Goal: Task Accomplishment & Management: Manage account settings

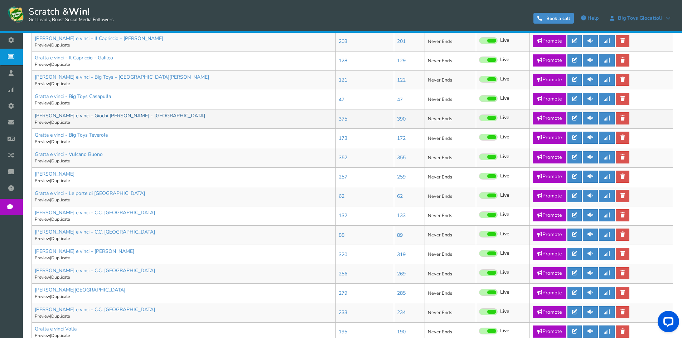
scroll to position [272, 0]
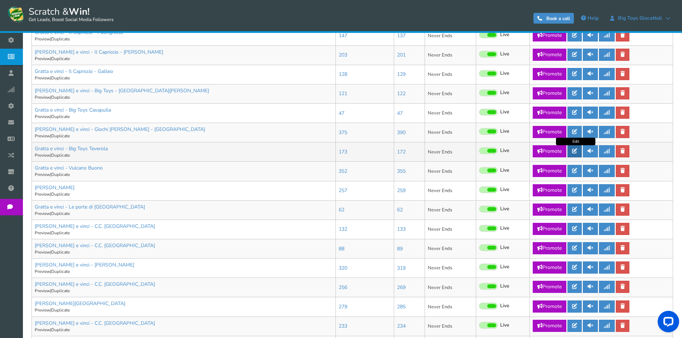
click at [577, 154] on icon at bounding box center [574, 151] width 5 height 5
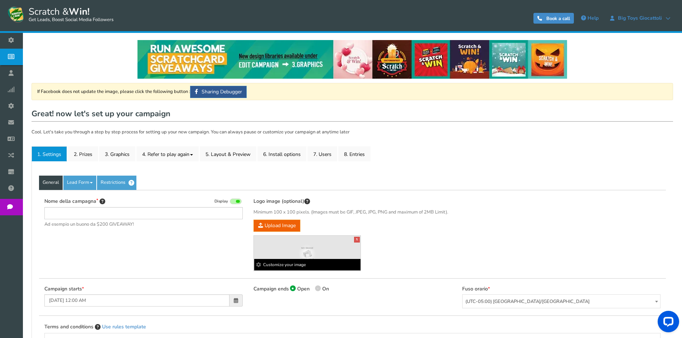
type input "Gratta e vinci - Big Toys Teverola"
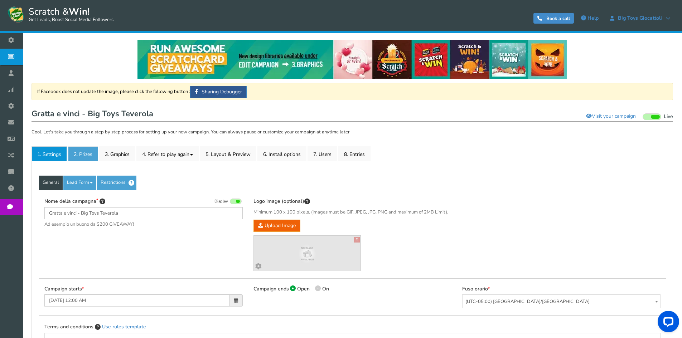
click at [78, 156] on link "2. Prizes" at bounding box center [83, 153] width 30 height 15
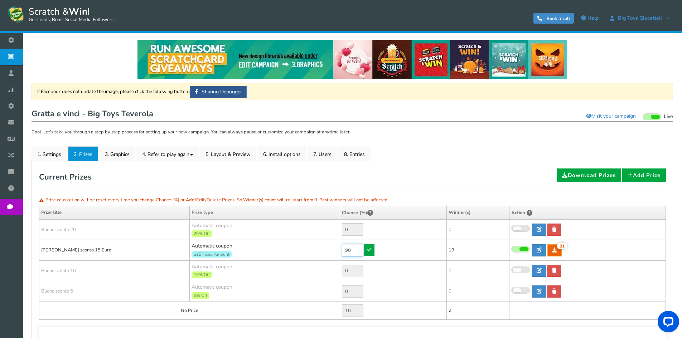
click at [351, 247] on input "90" at bounding box center [352, 250] width 21 height 13
type input "0"
click at [375, 250] on td "0" at bounding box center [393, 250] width 107 height 21
click at [373, 251] on link at bounding box center [369, 250] width 11 height 12
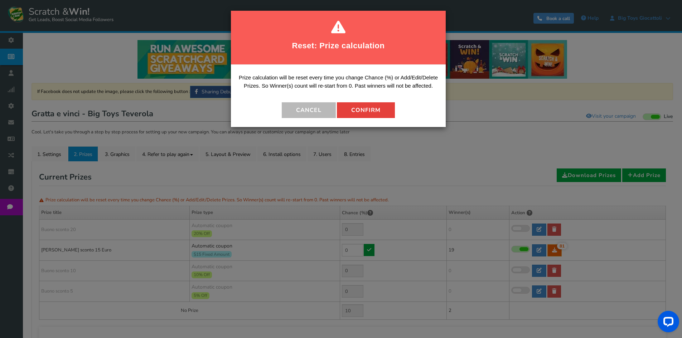
click at [367, 103] on button "Confirm" at bounding box center [366, 110] width 58 height 16
type input "100"
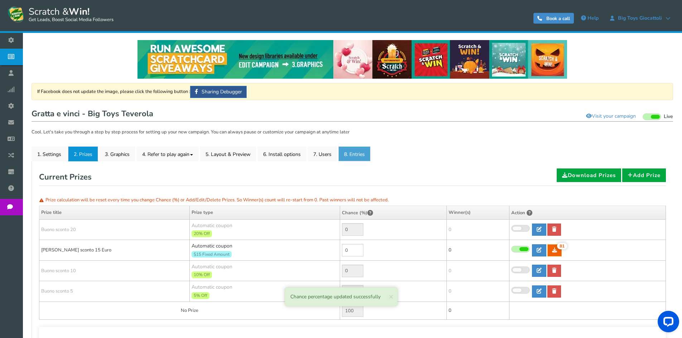
click at [363, 154] on link "8. Entries" at bounding box center [354, 153] width 32 height 15
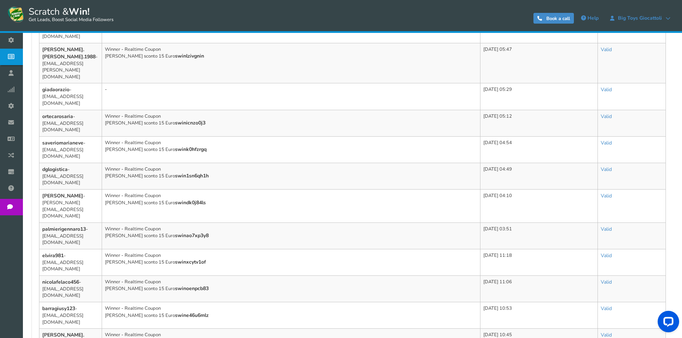
scroll to position [424, 0]
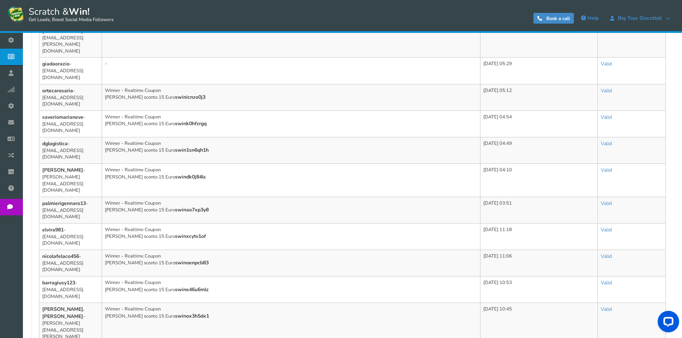
drag, startPoint x: 256, startPoint y: 178, endPoint x: 434, endPoint y: 2, distance: 249.8
click at [434, 2] on header "Scratch & Win! Get Leads, Boost Social Media Followers 0 WARNING Book a call He…" at bounding box center [341, 16] width 682 height 33
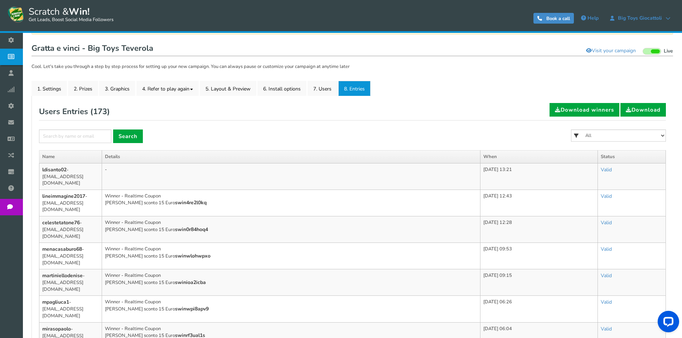
scroll to position [0, 0]
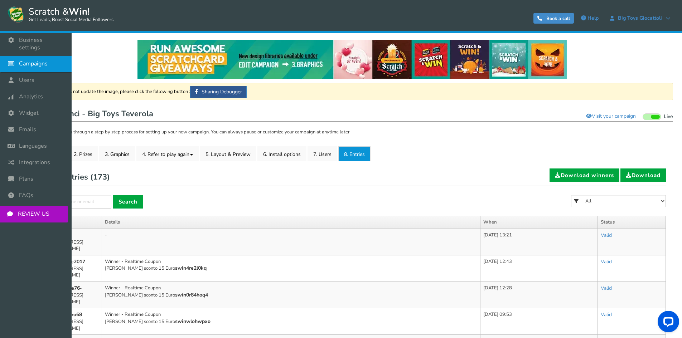
click at [8, 56] on icon at bounding box center [13, 64] width 14 height 16
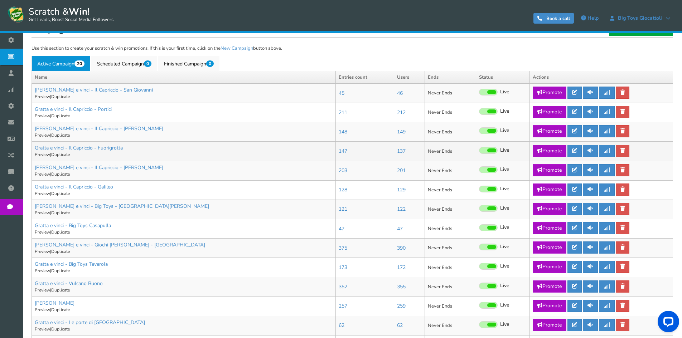
scroll to position [179, 0]
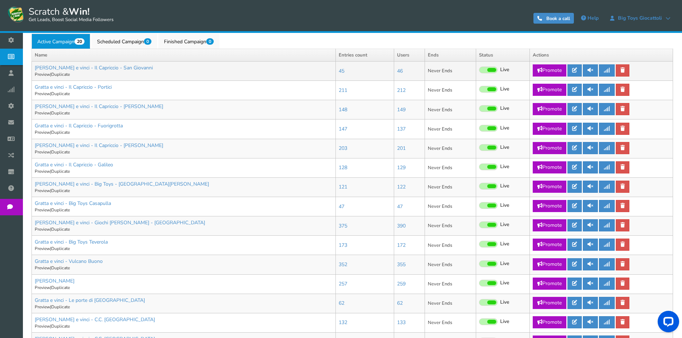
click at [496, 68] on span at bounding box center [488, 70] width 19 height 7
click at [479, 68] on input "Live Paused" at bounding box center [479, 70] width 0 height 5
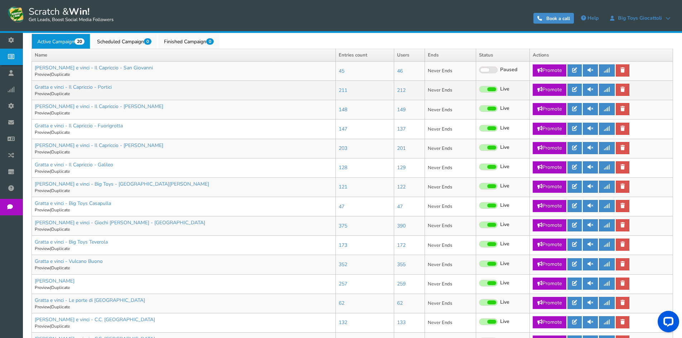
click at [492, 90] on span at bounding box center [491, 89] width 9 height 4
click at [479, 90] on input "Live Paused" at bounding box center [479, 89] width 0 height 5
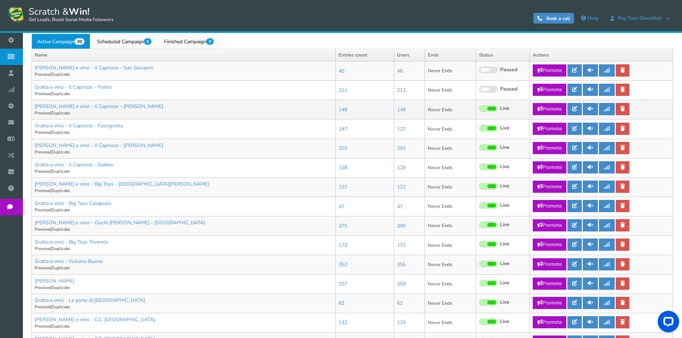
click at [491, 109] on span at bounding box center [491, 109] width 9 height 4
click at [479, 109] on input "Live Paused" at bounding box center [479, 109] width 0 height 5
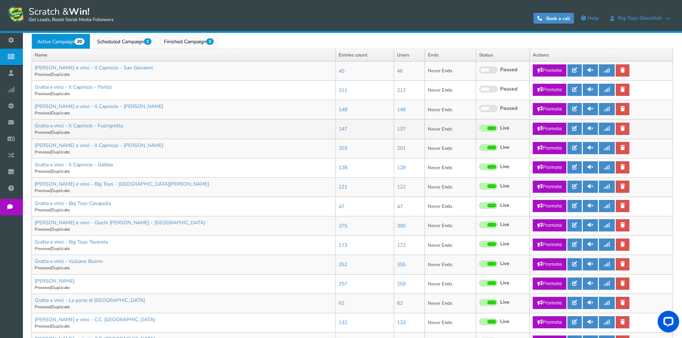
click at [491, 128] on span at bounding box center [491, 128] width 9 height 4
click at [479, 128] on input "Live Paused" at bounding box center [479, 128] width 0 height 5
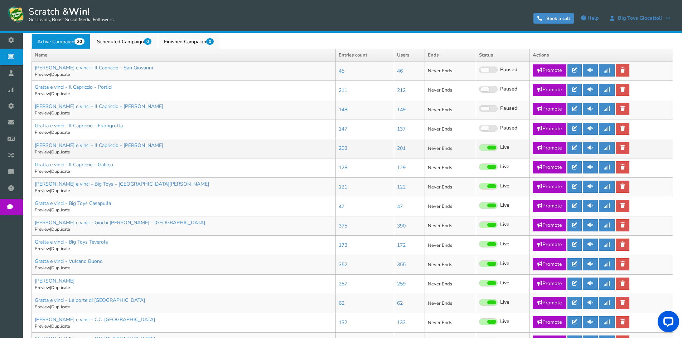
click at [492, 148] on span at bounding box center [491, 148] width 9 height 4
click at [479, 148] on input "Live Paused" at bounding box center [479, 148] width 0 height 5
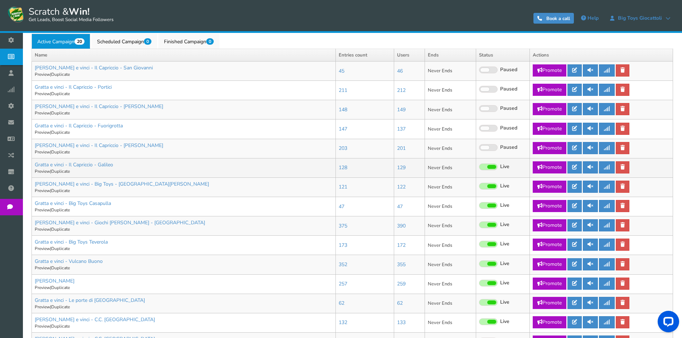
click at [491, 166] on span at bounding box center [491, 167] width 9 height 4
click at [479, 166] on input "Live Paused" at bounding box center [479, 167] width 0 height 5
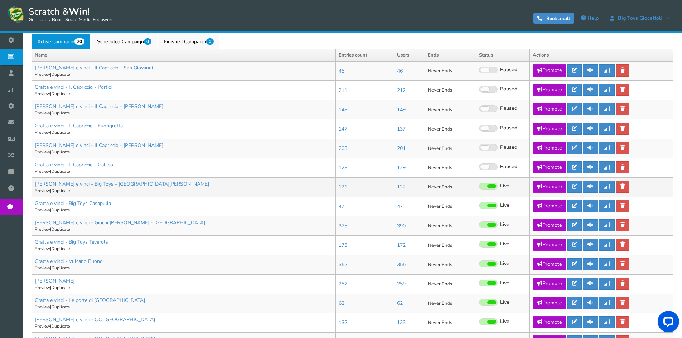
click at [492, 186] on span at bounding box center [491, 186] width 9 height 4
click at [479, 186] on input "Live Paused" at bounding box center [479, 186] width 0 height 5
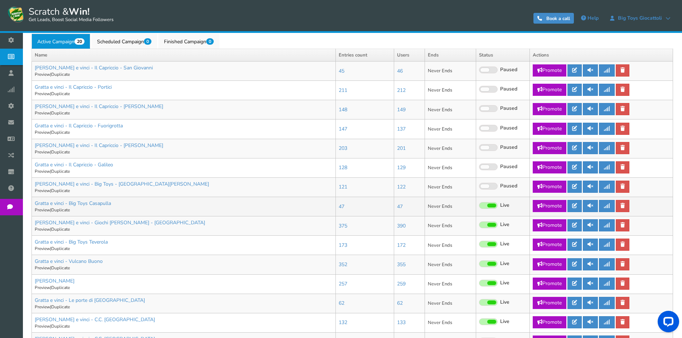
click at [490, 205] on span at bounding box center [491, 206] width 9 height 4
click at [479, 205] on input "Live Paused" at bounding box center [479, 206] width 0 height 5
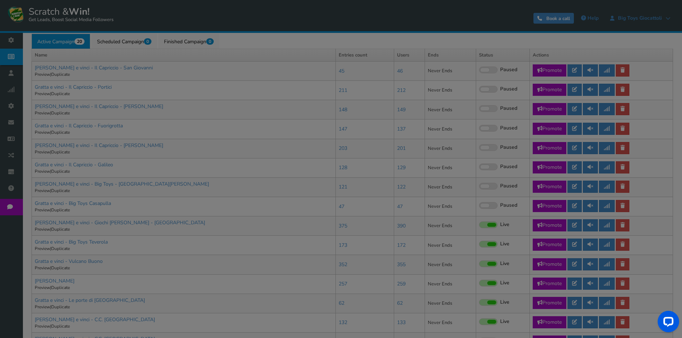
click at [494, 225] on span at bounding box center [491, 225] width 9 height 4
click at [479, 225] on input "Live Paused" at bounding box center [479, 225] width 0 height 5
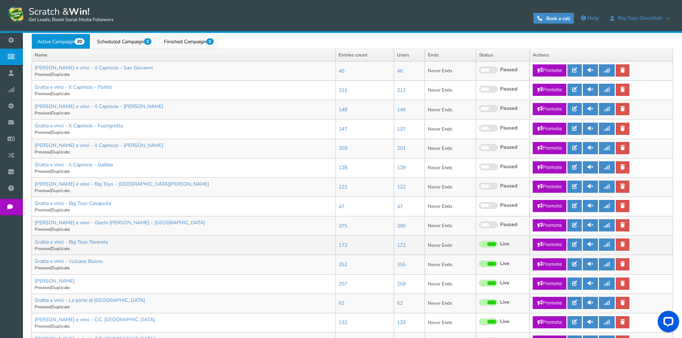
click at [494, 246] on span at bounding box center [491, 244] width 9 height 4
click at [479, 246] on input "Live Paused" at bounding box center [479, 244] width 0 height 5
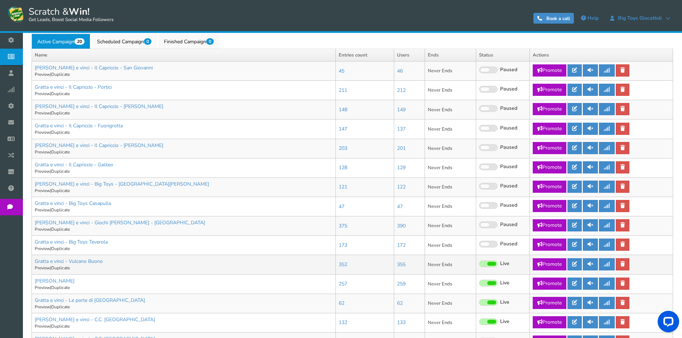
click at [491, 263] on span at bounding box center [491, 264] width 9 height 4
click at [479, 263] on input "Live Paused" at bounding box center [479, 264] width 0 height 5
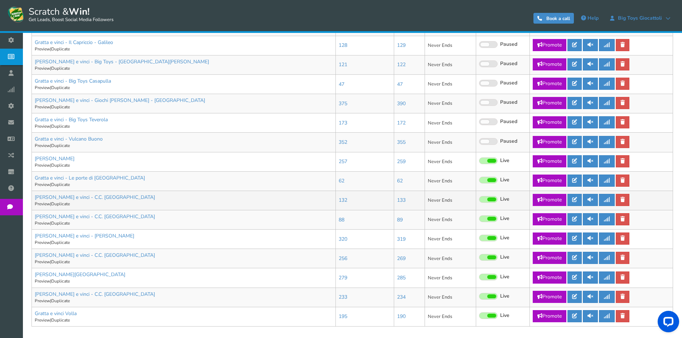
scroll to position [322, 0]
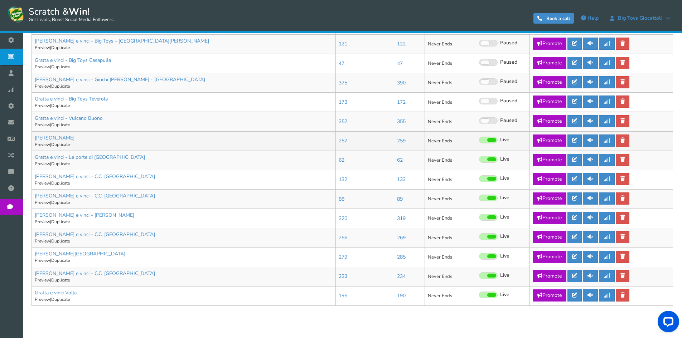
click at [491, 139] on span at bounding box center [491, 140] width 9 height 4
click at [479, 139] on input "Live Paused" at bounding box center [479, 140] width 0 height 5
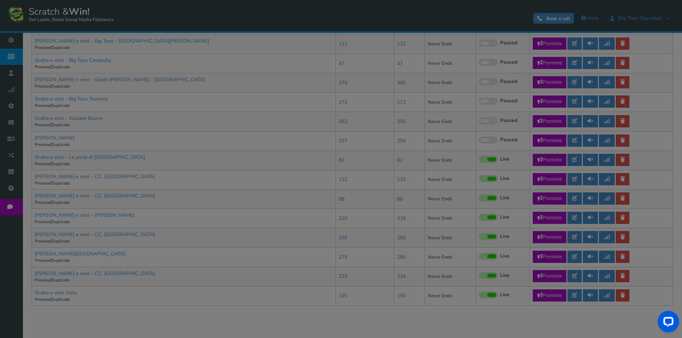
click at [487, 156] on div "● ● ● ● ● ●" at bounding box center [341, 168] width 682 height 65
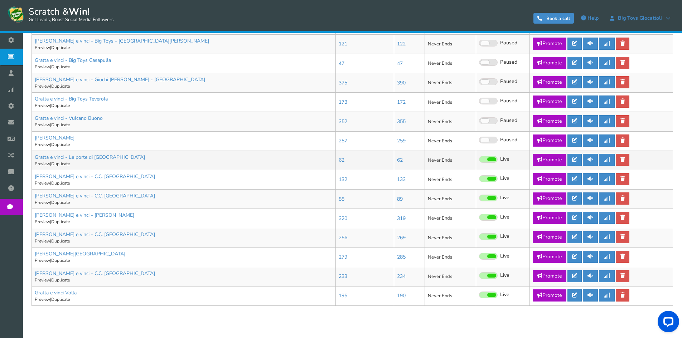
click at [487, 160] on span at bounding box center [488, 159] width 19 height 7
click at [479, 160] on input "Live Paused" at bounding box center [479, 159] width 0 height 5
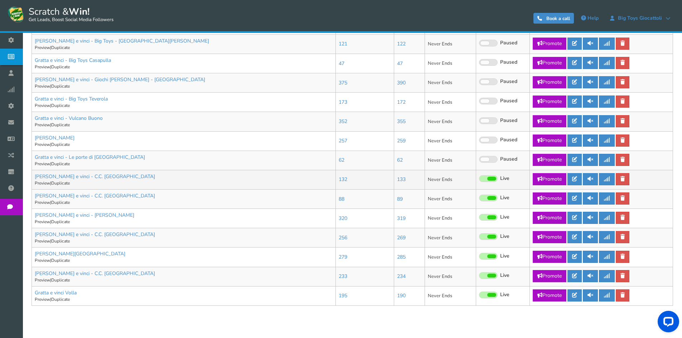
click at [487, 180] on span at bounding box center [488, 178] width 19 height 7
click at [479, 180] on input "Live Paused" at bounding box center [479, 179] width 0 height 5
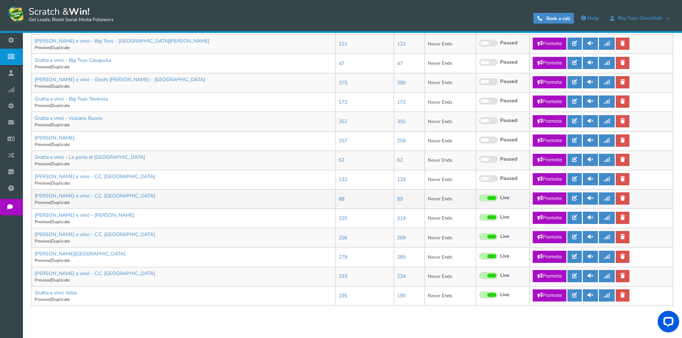
click at [490, 199] on span at bounding box center [491, 198] width 9 height 4
click at [479, 199] on input "Live Paused" at bounding box center [479, 198] width 0 height 5
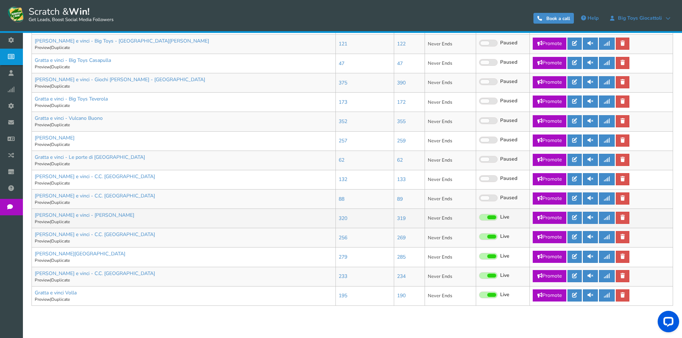
click at [494, 218] on span at bounding box center [491, 217] width 9 height 4
click at [479, 218] on input "Live Paused" at bounding box center [479, 217] width 0 height 5
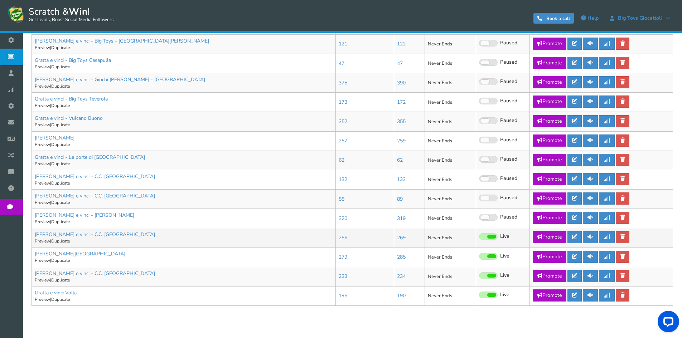
click at [491, 238] on span at bounding box center [491, 237] width 9 height 4
click at [479, 238] on input "Live Paused" at bounding box center [479, 237] width 0 height 5
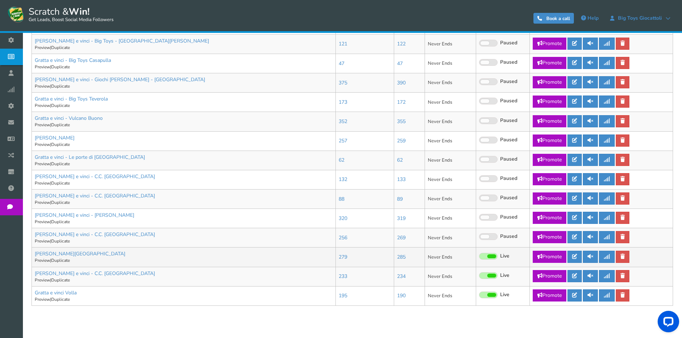
click at [490, 259] on span at bounding box center [488, 256] width 19 height 7
click at [479, 259] on input "Live Paused" at bounding box center [479, 256] width 0 height 5
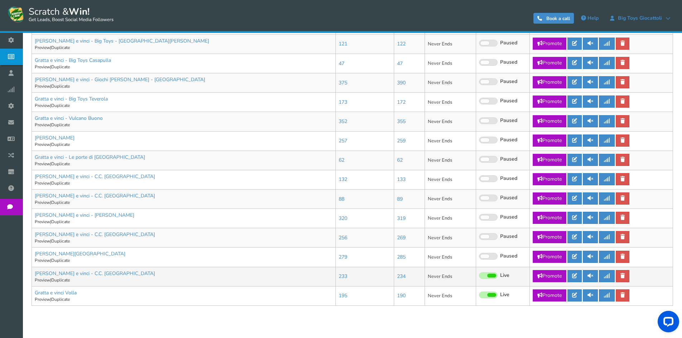
click at [495, 278] on span at bounding box center [488, 275] width 19 height 7
click at [479, 278] on input "Live Paused" at bounding box center [479, 276] width 0 height 5
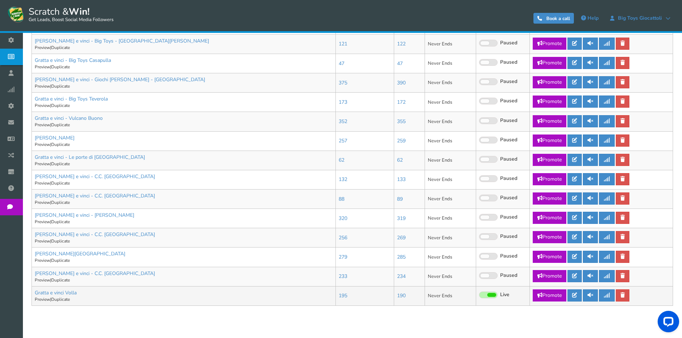
click at [492, 293] on span at bounding box center [491, 295] width 9 height 4
click at [479, 293] on input "Live Paused" at bounding box center [479, 295] width 0 height 5
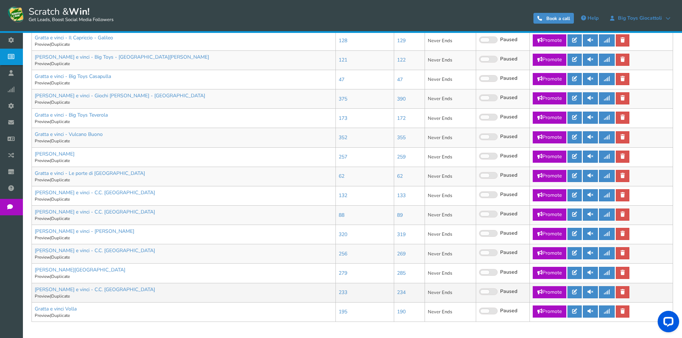
scroll to position [309, 0]
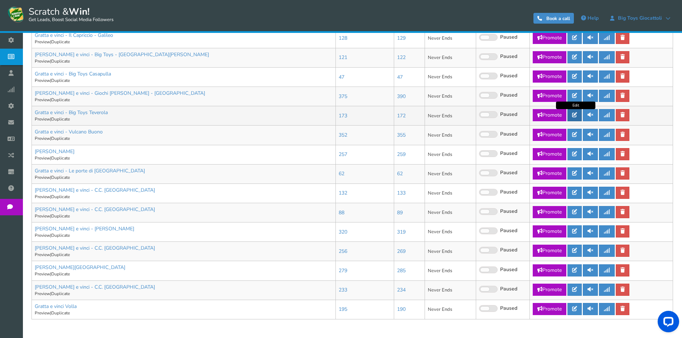
click at [576, 113] on icon at bounding box center [574, 114] width 5 height 5
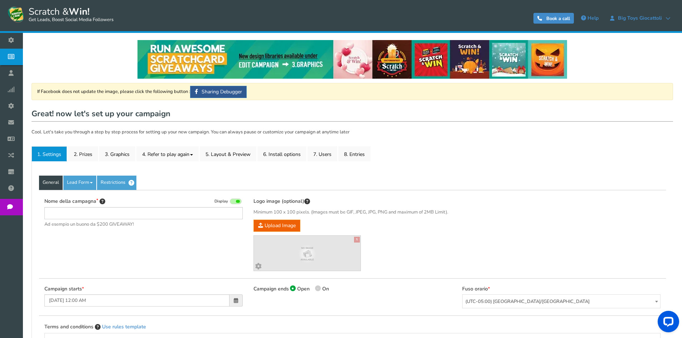
type input "Gratta e vinci - Big Toys Teverola"
click at [89, 154] on link "2. Prizes" at bounding box center [83, 153] width 30 height 15
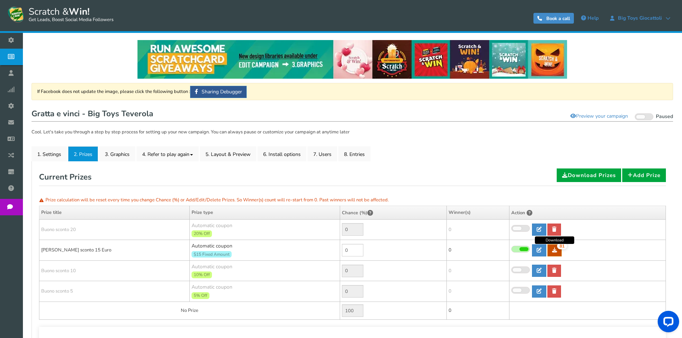
click at [554, 252] on icon at bounding box center [554, 250] width 5 height 5
click at [37, 180] on div "General Lead Form Labels Fields setup Restrictions Allow users to play again af…" at bounding box center [351, 275] width 641 height 228
